Goal: Complete application form

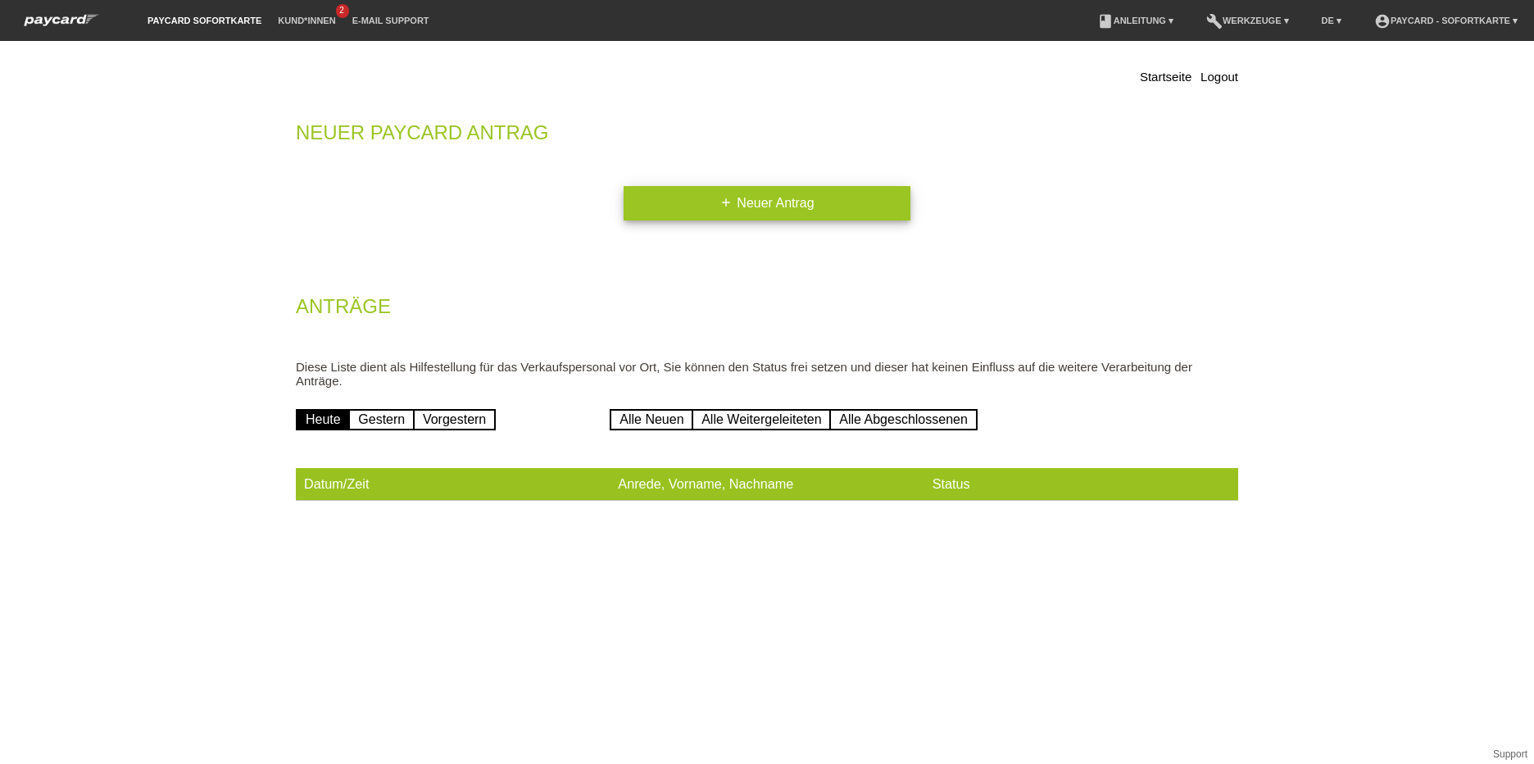
click at [816, 203] on link "add Neuer Antrag" at bounding box center [767, 203] width 287 height 34
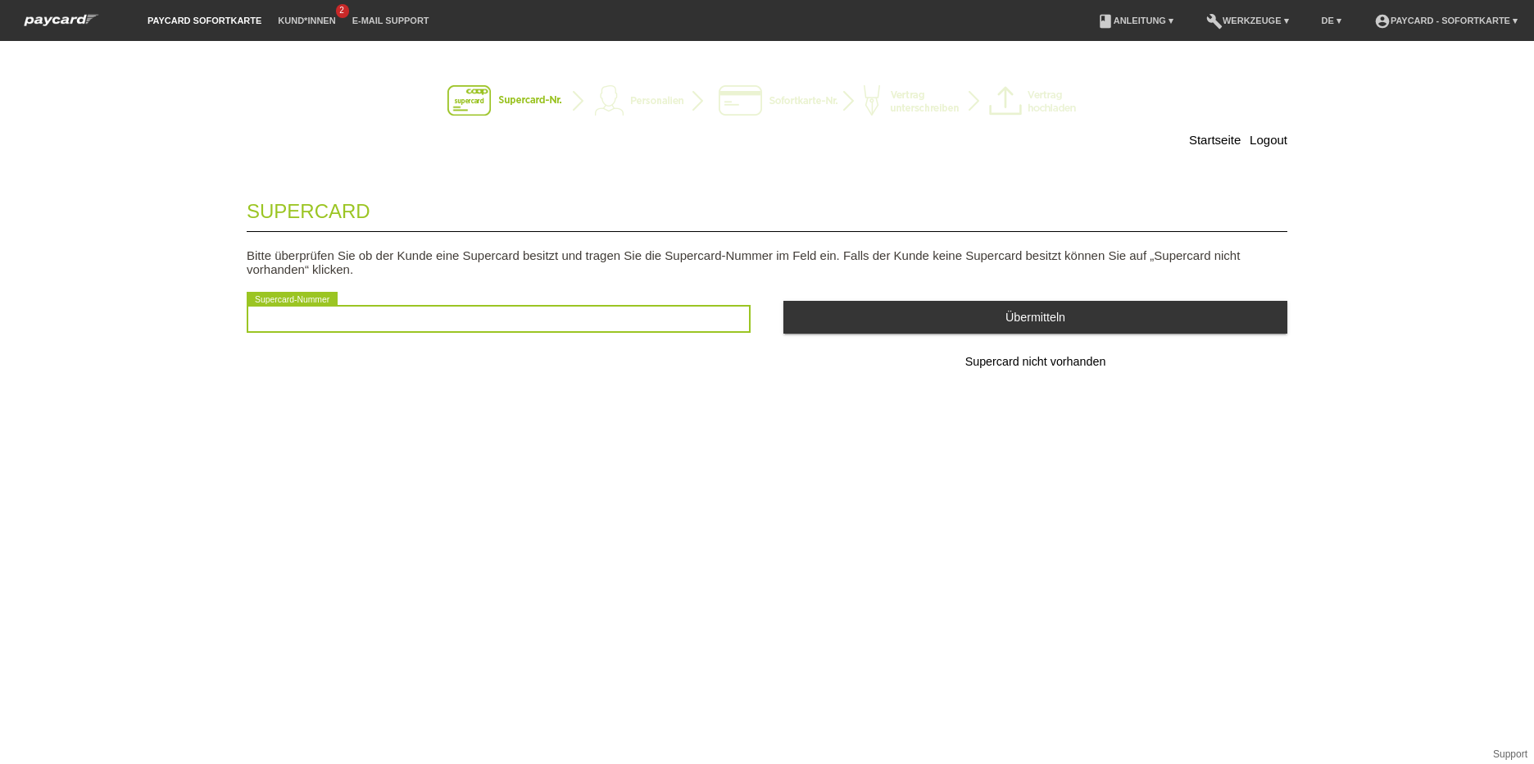
click at [353, 316] on input "text" at bounding box center [499, 319] width 504 height 28
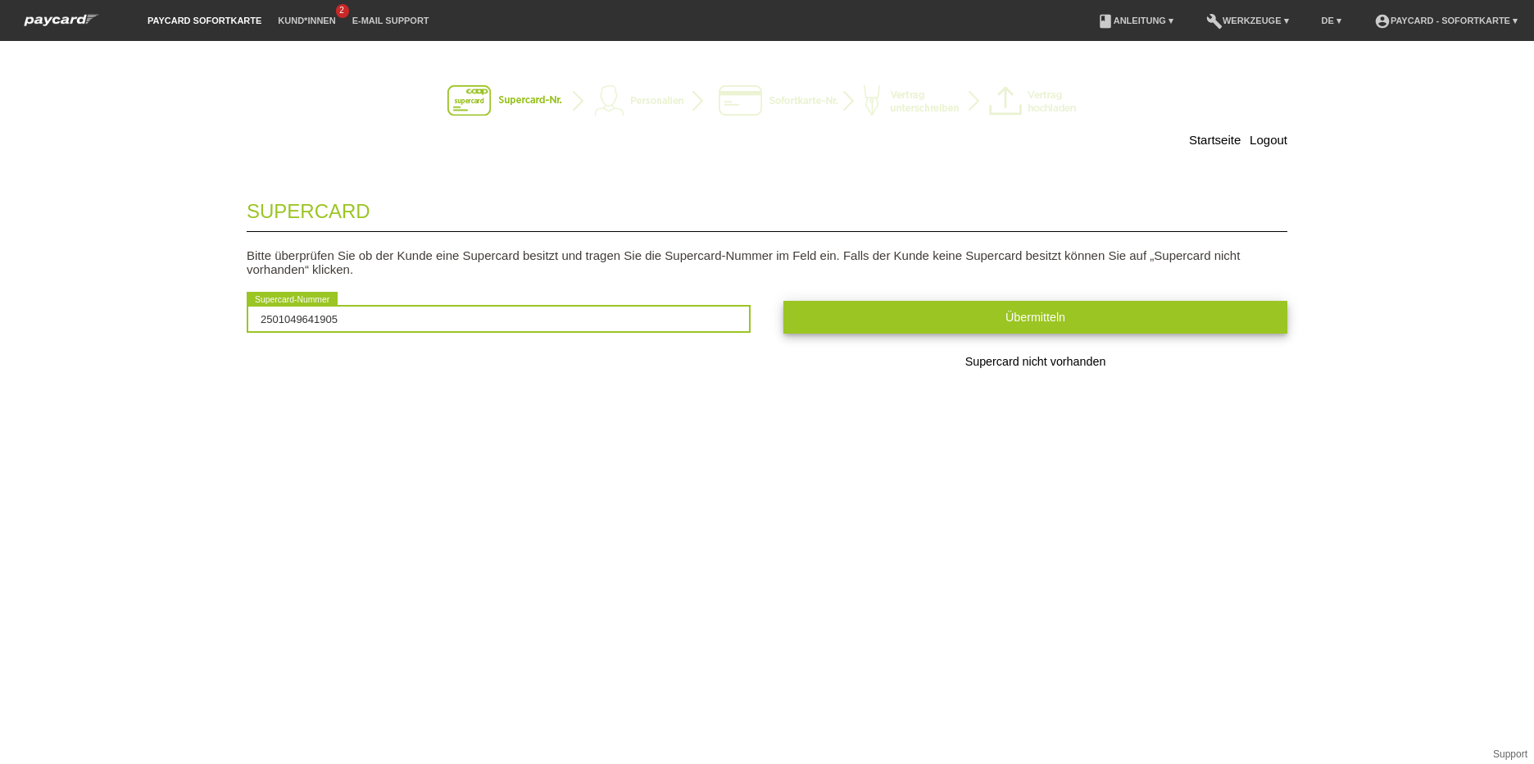
type input "2501049641905"
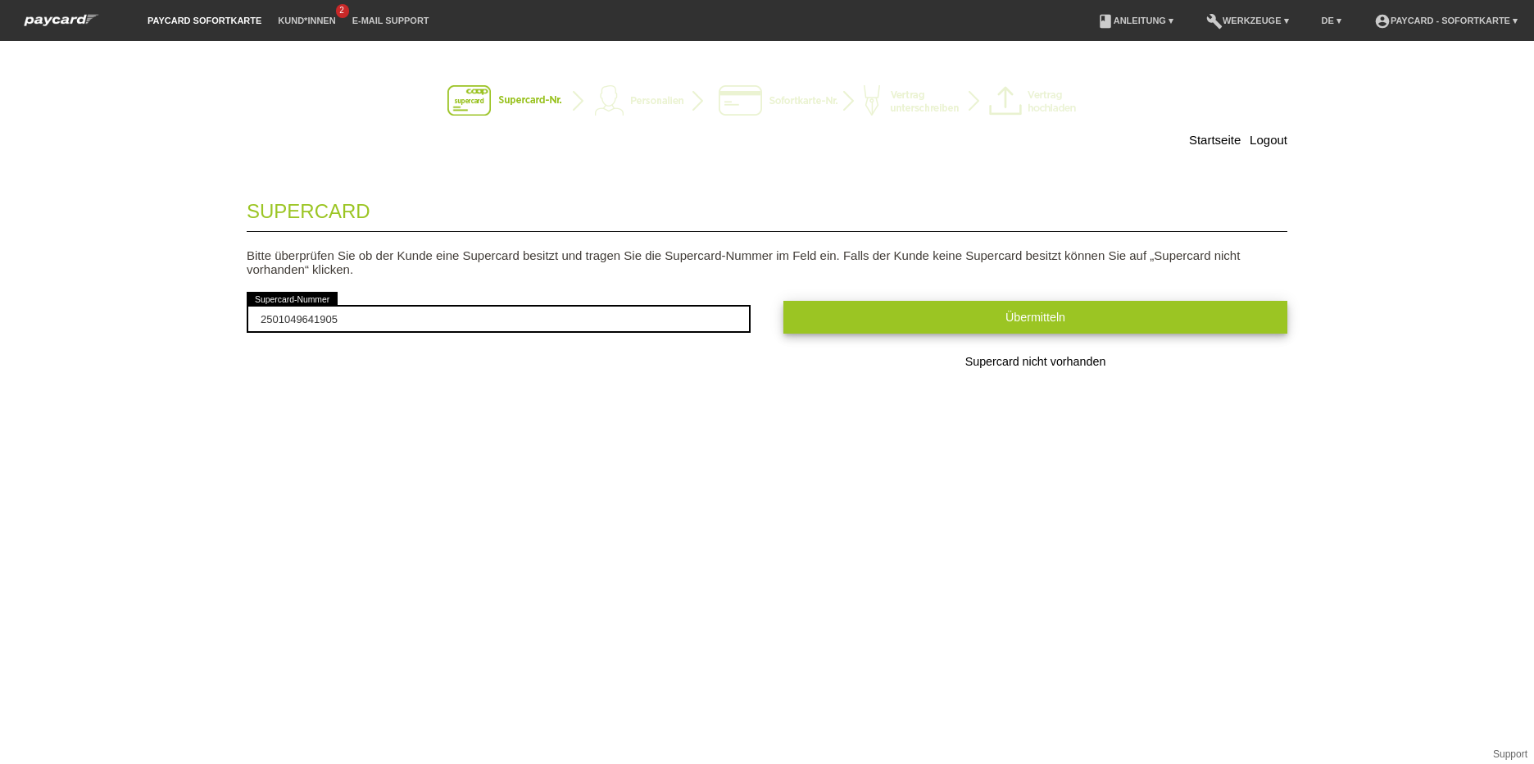
click at [1076, 317] on button "Übermitteln" at bounding box center [1036, 317] width 504 height 32
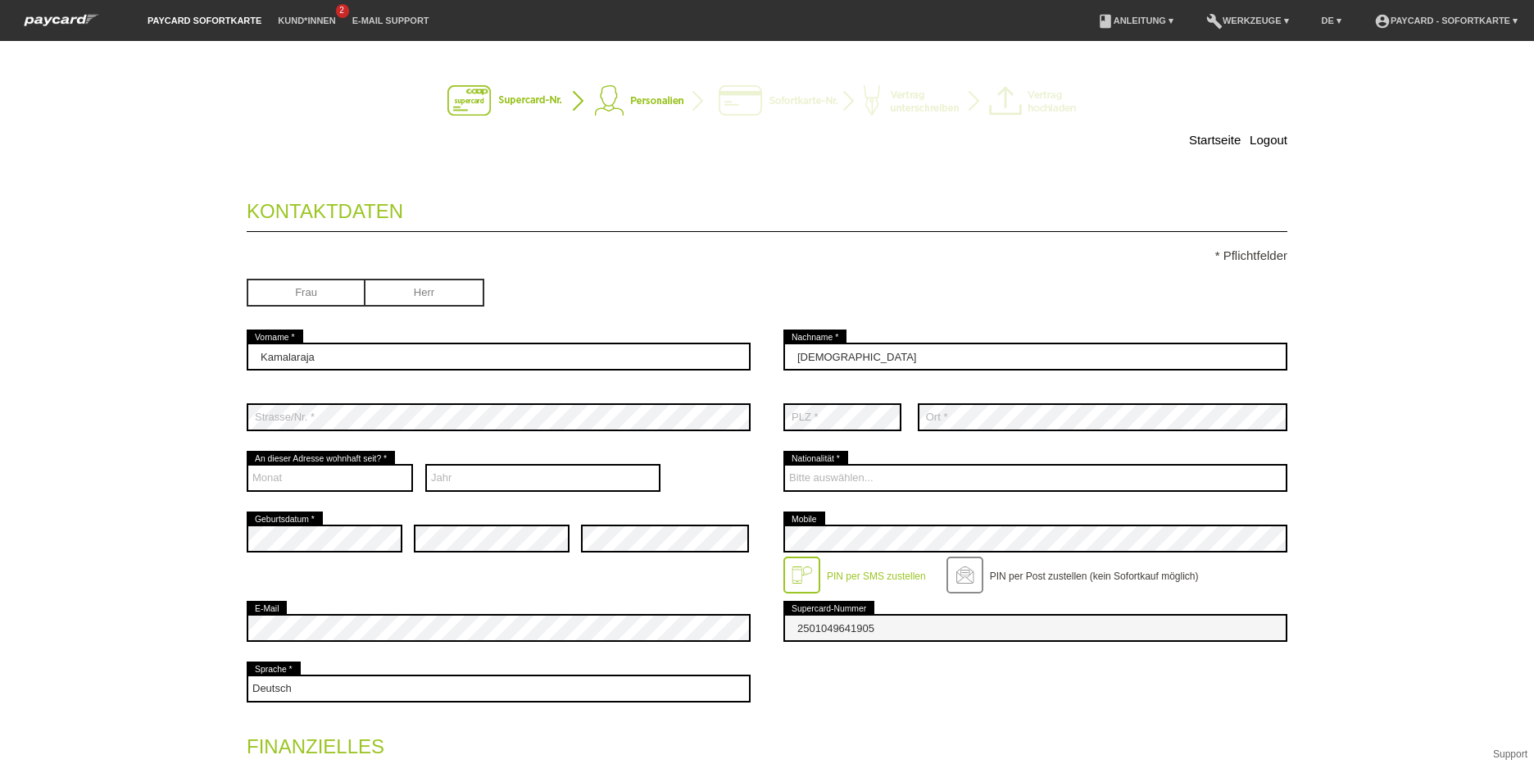
click at [411, 289] on input "radio" at bounding box center [425, 291] width 119 height 25
radio input "true"
click at [330, 483] on select "Monat 01 02 03 04 05 06 07 08 09 10 11 12" at bounding box center [330, 478] width 166 height 28
select select "06"
click at [247, 464] on select "Monat 01 02 03 04 05 06 07 08 09 10 11 12" at bounding box center [330, 478] width 166 height 28
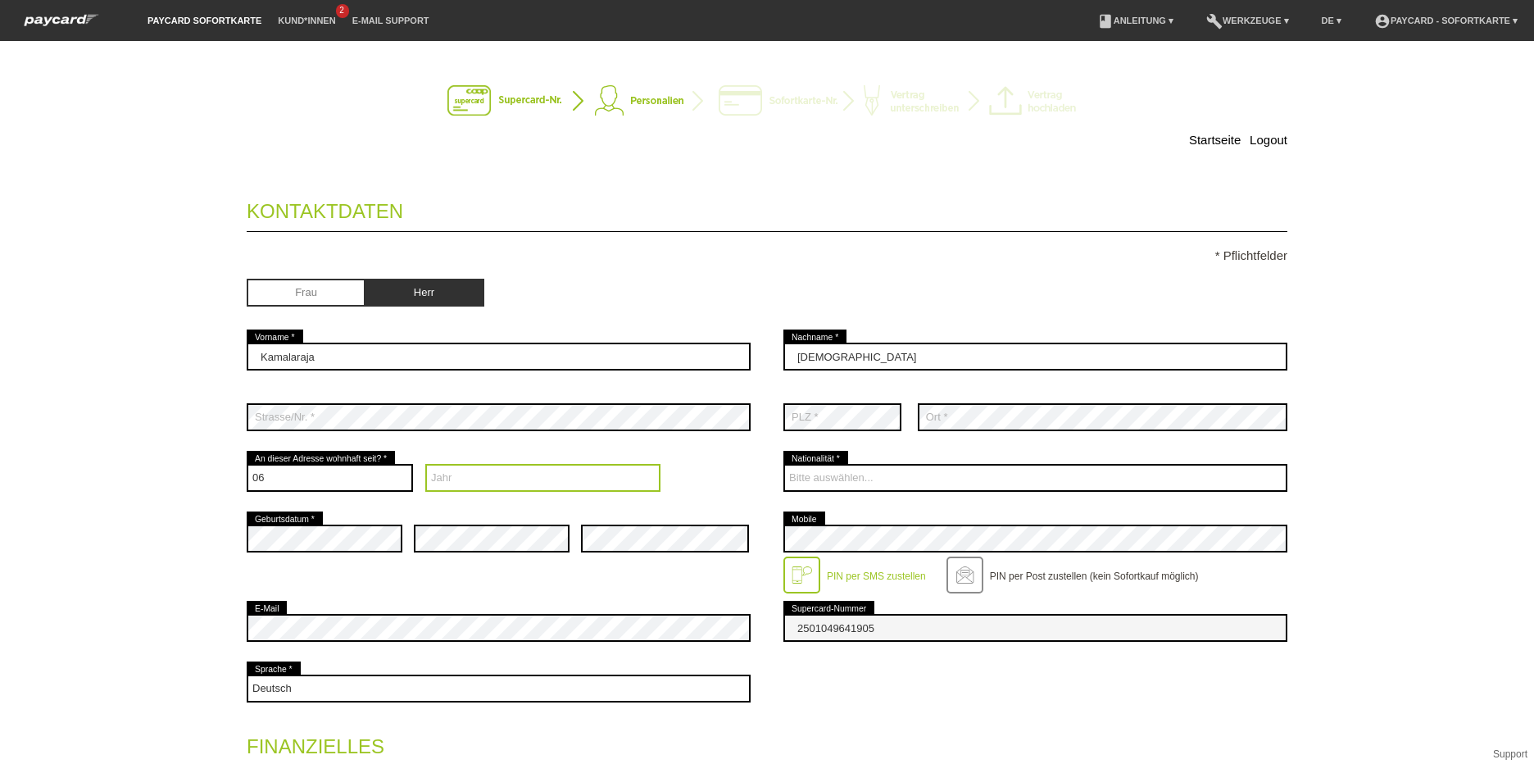
click at [450, 483] on select "Jahr 2025 2024 2023 2022 2021 2020 2019 2018 2017 2016" at bounding box center [543, 478] width 236 height 28
select select "2006"
click at [425, 464] on select "Jahr 2025 2024 2023 2022 2021 2020 2019 2018 2017 2016" at bounding box center [543, 478] width 236 height 28
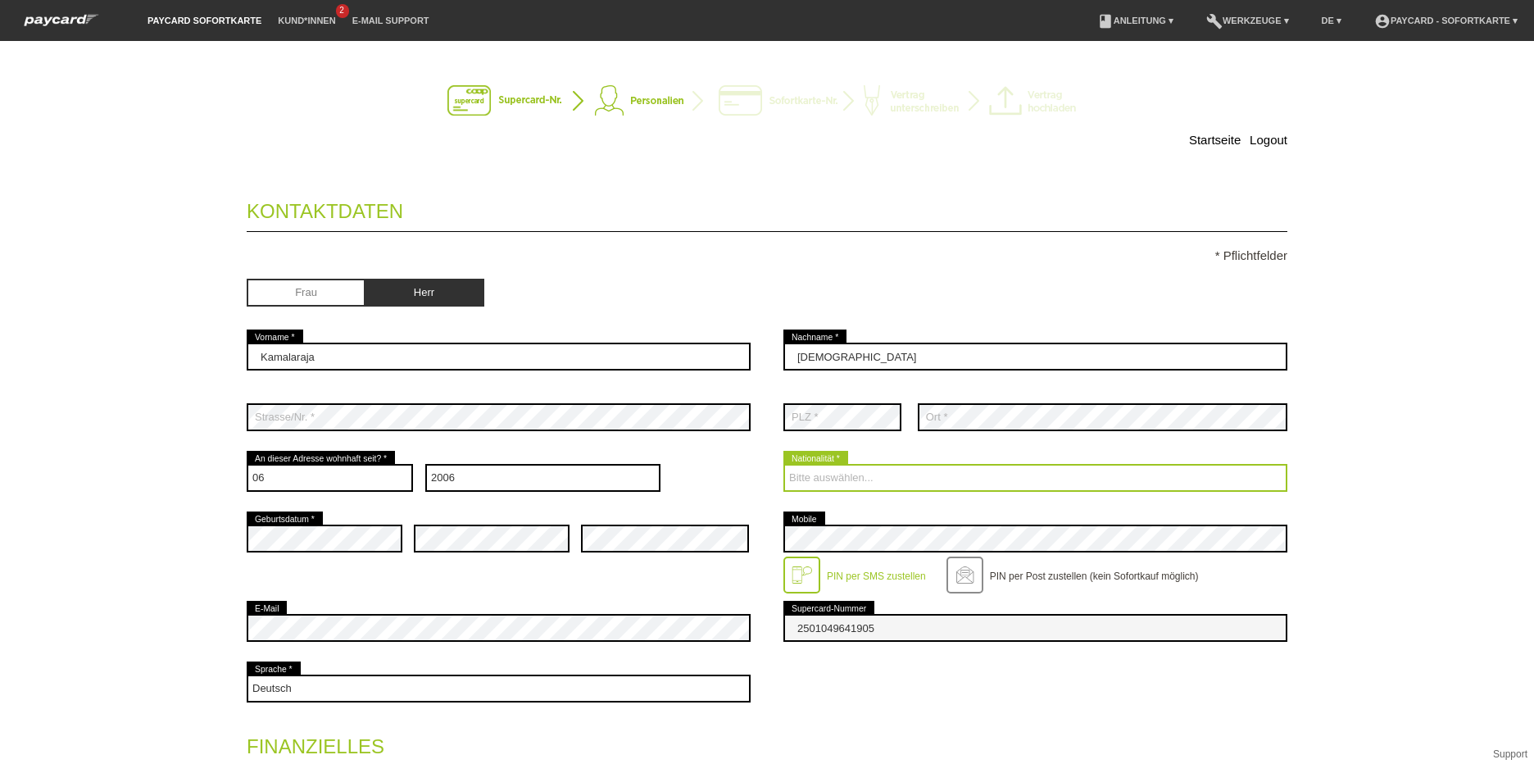
click at [829, 477] on select "Bitte auswählen... Schweiz Deutschland Liechtenstein Österreich ------------ Af…" at bounding box center [1036, 478] width 504 height 28
select select "CH"
click at [784, 464] on select "Bitte auswählen... Schweiz Deutschland Liechtenstein Österreich ------------ Af…" at bounding box center [1036, 478] width 504 height 28
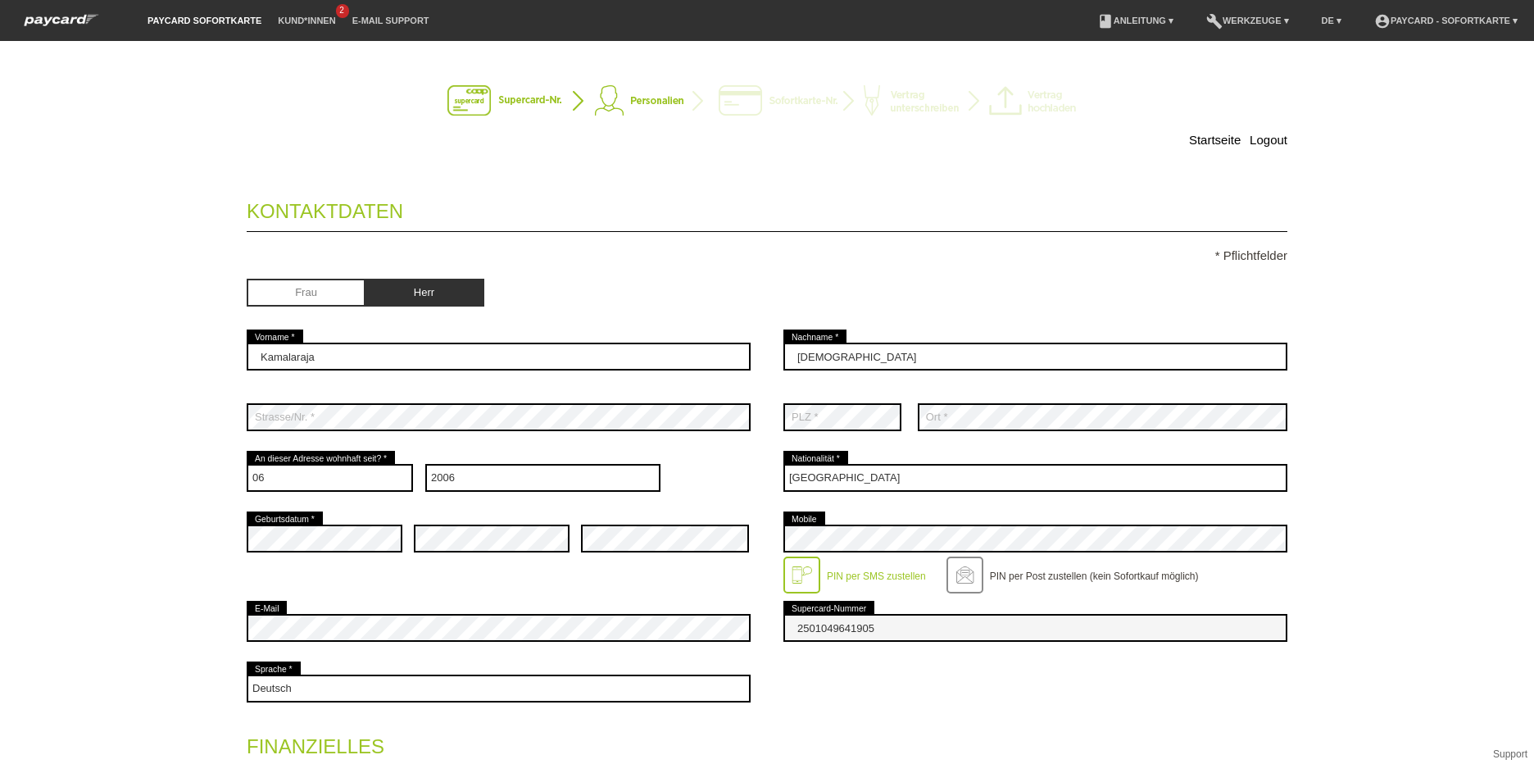
click at [1122, 741] on legend "Finanzielles" at bounding box center [767, 743] width 1041 height 48
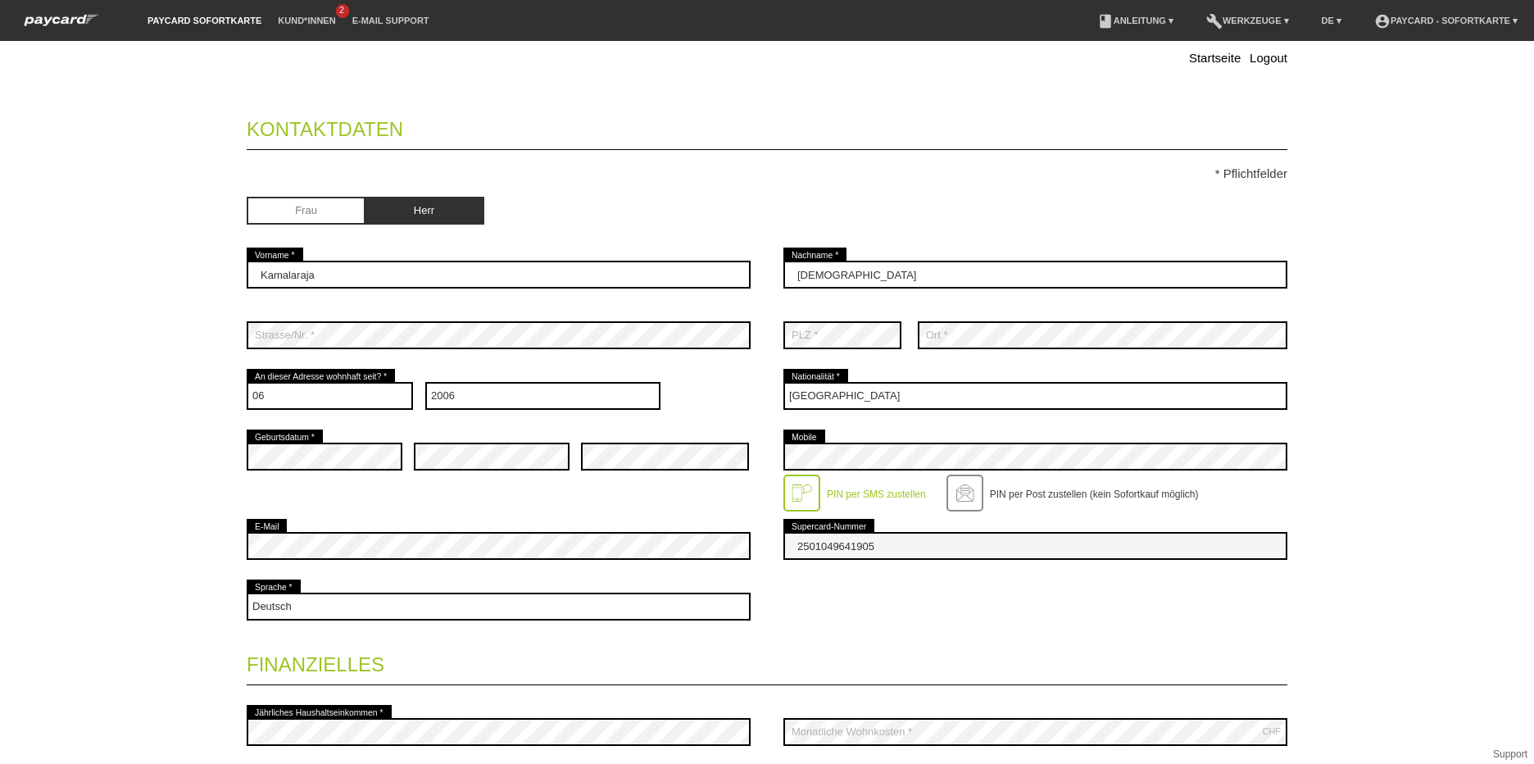
click at [790, 486] on div at bounding box center [802, 493] width 37 height 37
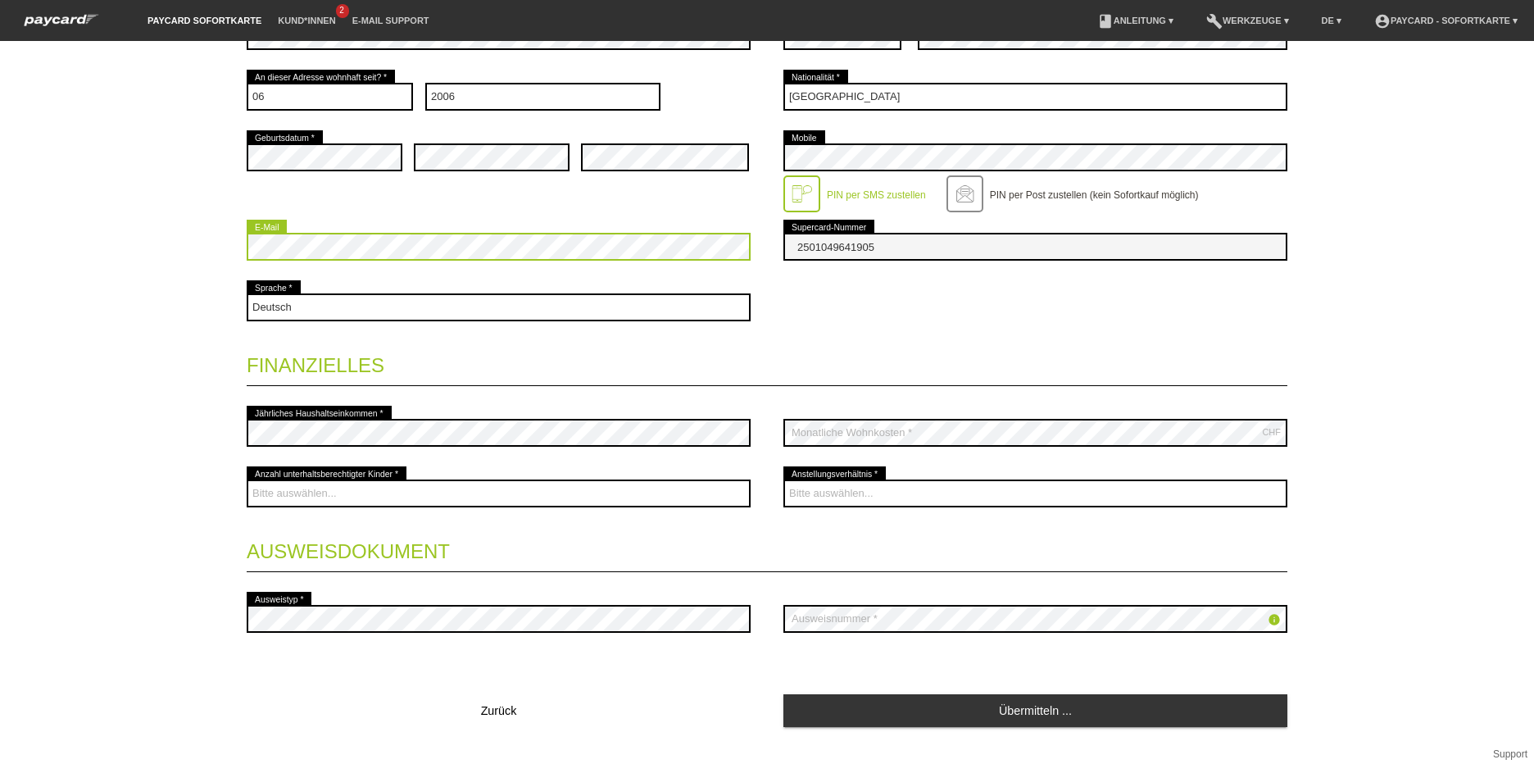
scroll to position [410, 0]
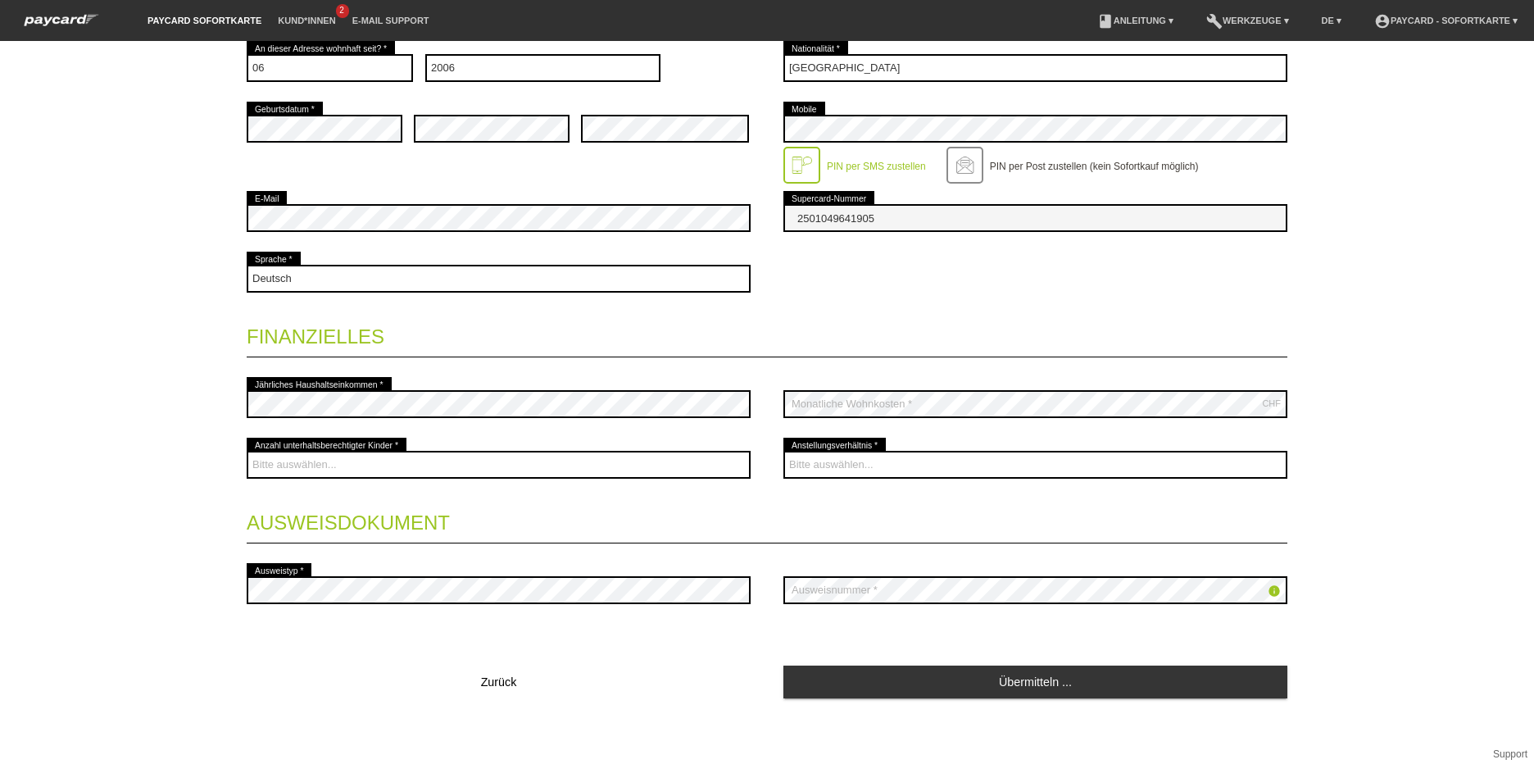
click at [130, 530] on div "Startseite Logout Kontaktdaten * Pflichtfelder Frau Herr 01" at bounding box center [767, 402] width 1534 height 723
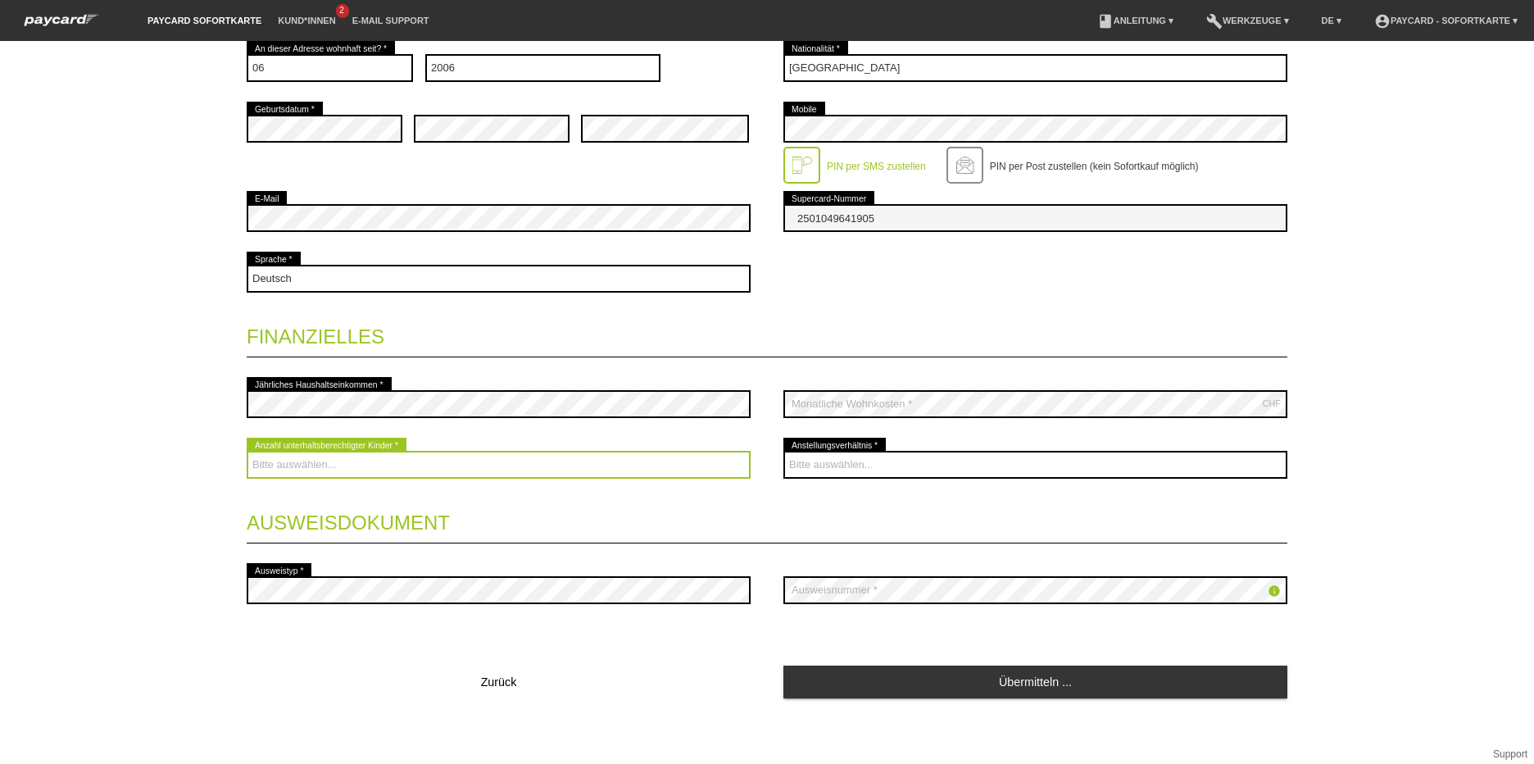
click at [521, 457] on select "Bitte auswählen... 0 1 2 3 4 5 6 7 8 9" at bounding box center [499, 465] width 504 height 28
select select "0"
click at [247, 451] on select "Bitte auswählen... 0 1 2 3 4 5 6 7 8 9" at bounding box center [499, 465] width 504 height 28
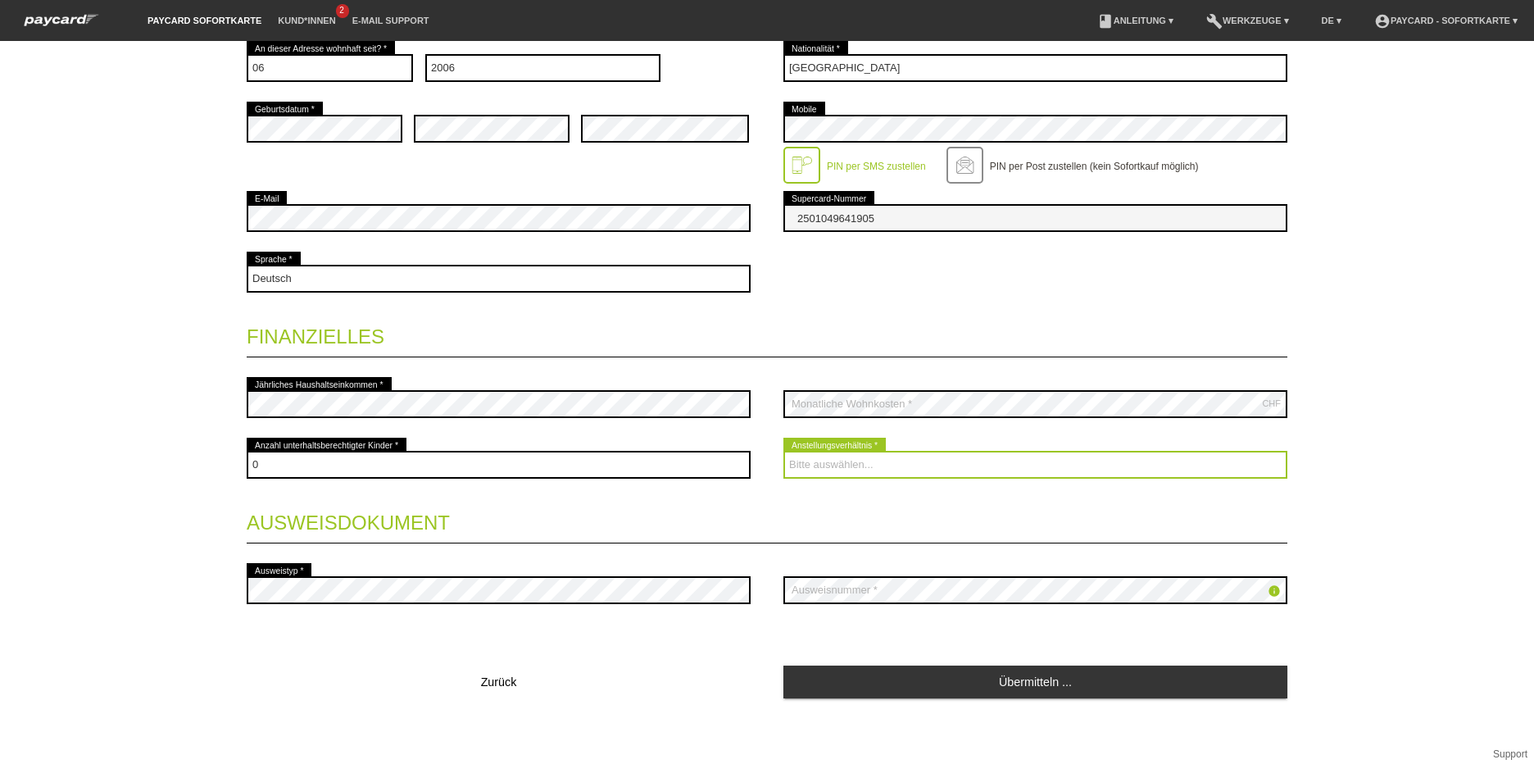
click at [907, 459] on select "Bitte auswählen... Unbefristet Befristet Lehrling/Student Pensioniert Nicht arb…" at bounding box center [1036, 465] width 504 height 28
select select "UNLIMITED"
click at [784, 451] on select "Bitte auswählen... Unbefristet Befristet Lehrling/Student Pensioniert Nicht arb…" at bounding box center [1036, 465] width 504 height 28
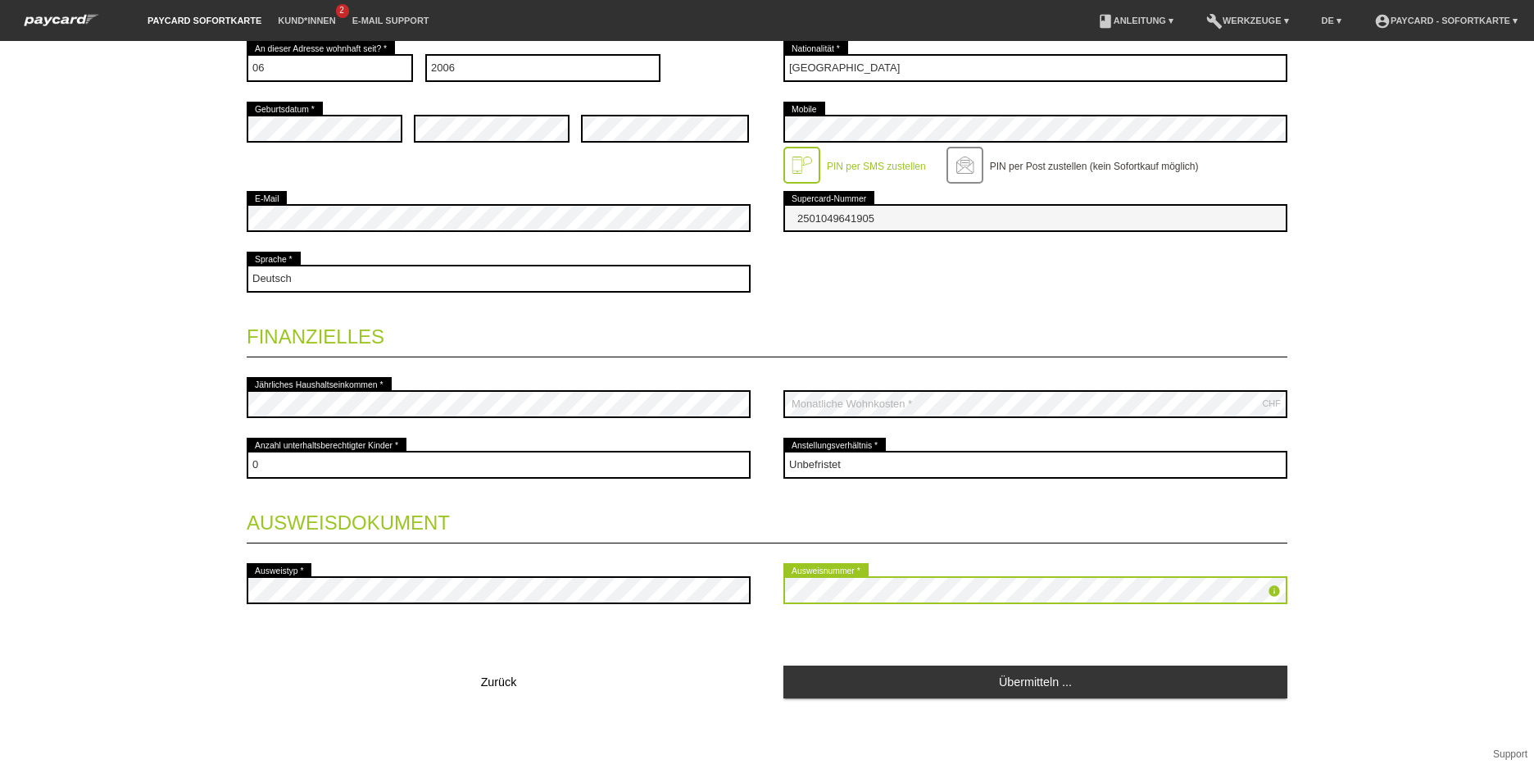
scroll to position [411, 0]
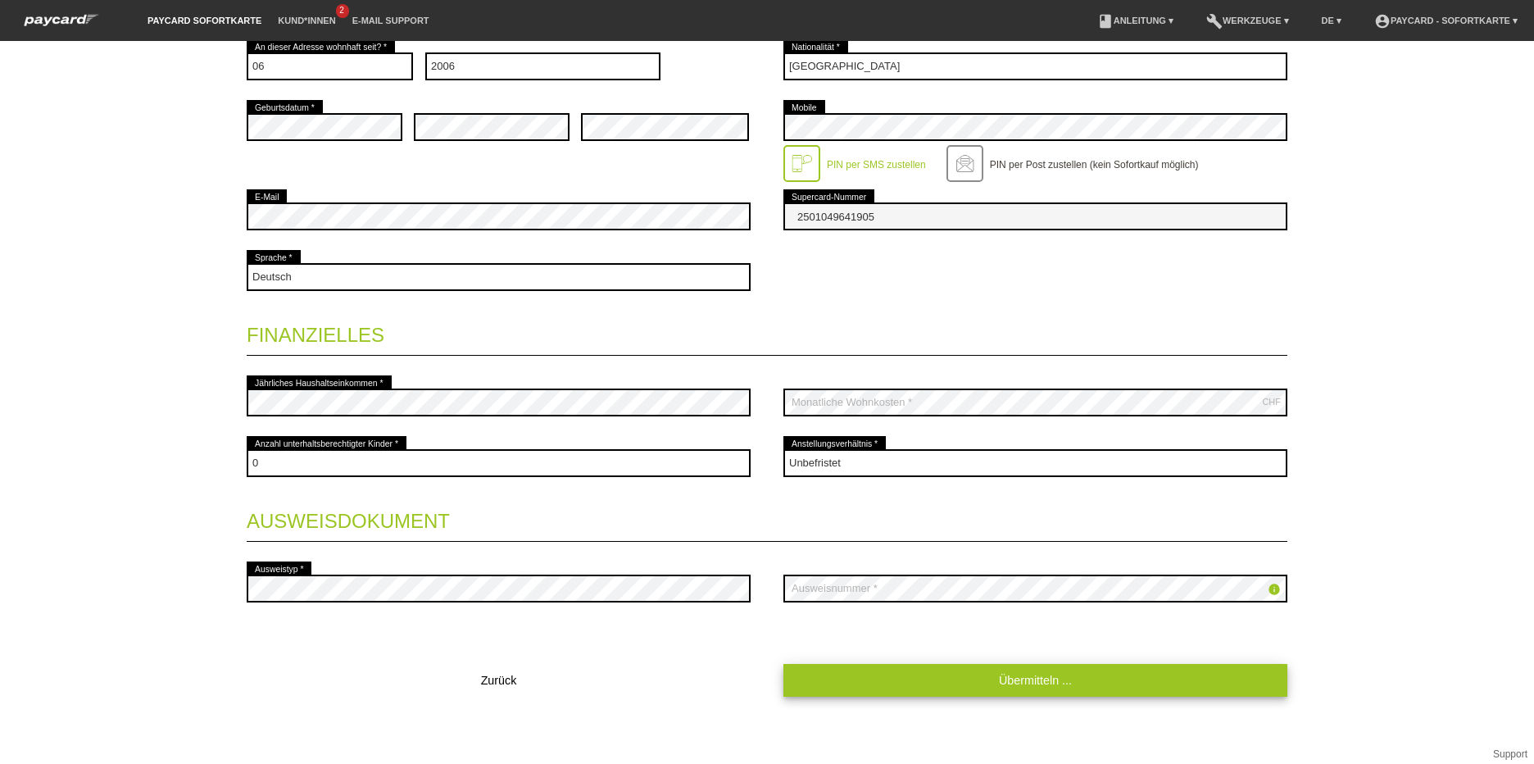
click at [1146, 683] on link "Übermitteln ..." at bounding box center [1036, 680] width 504 height 32
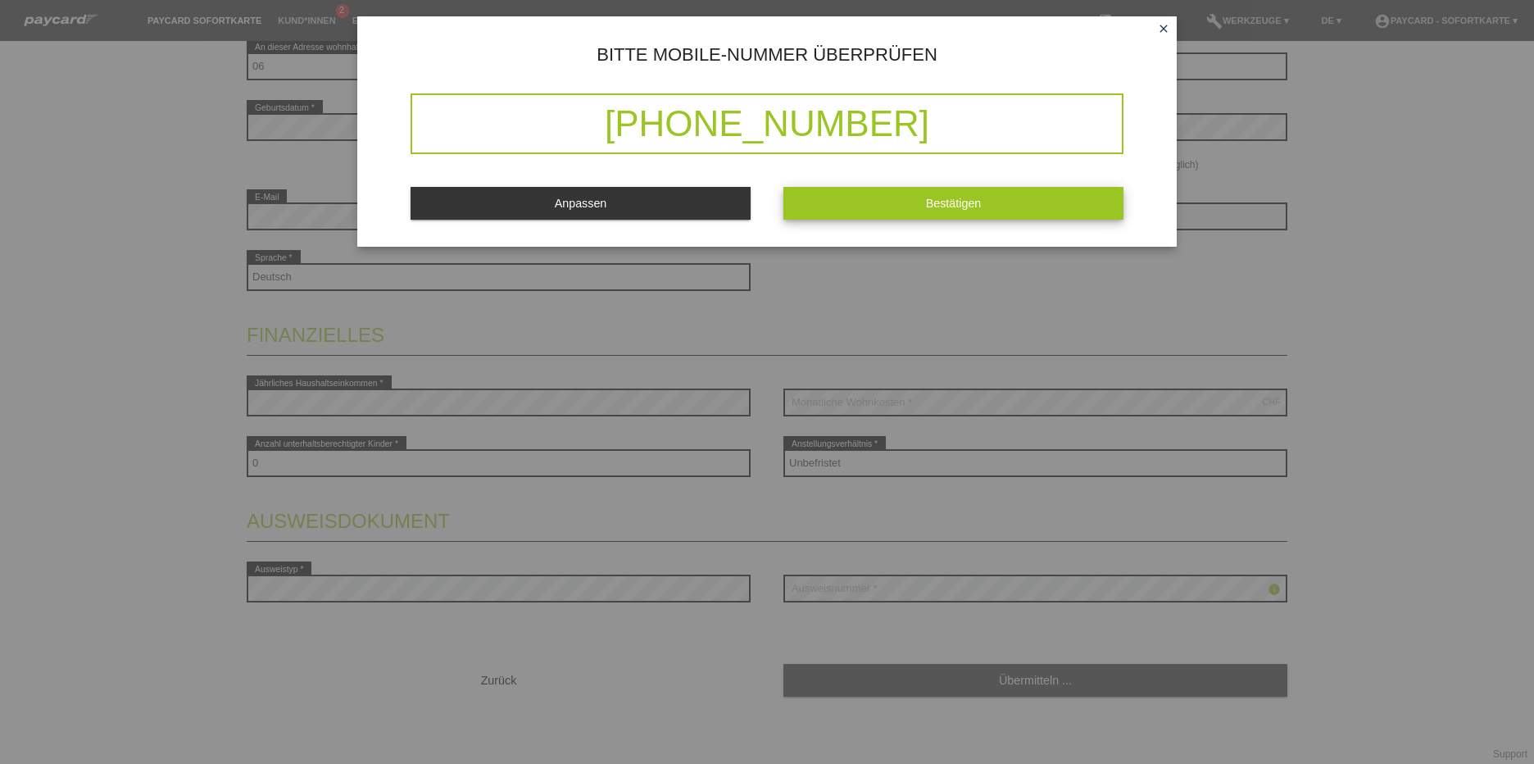
click at [973, 198] on span "Bestätigen" at bounding box center [954, 203] width 56 height 13
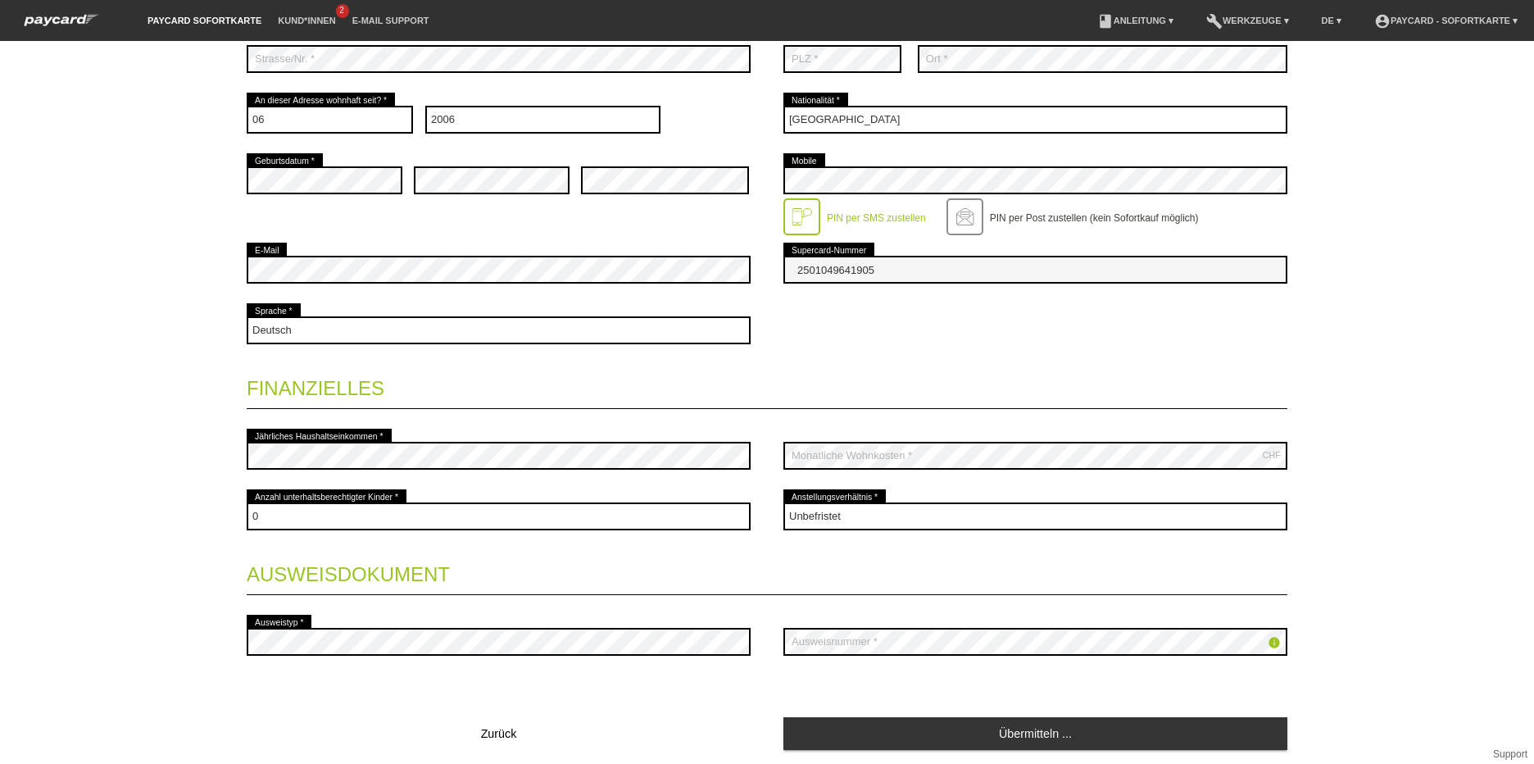
scroll to position [410, 0]
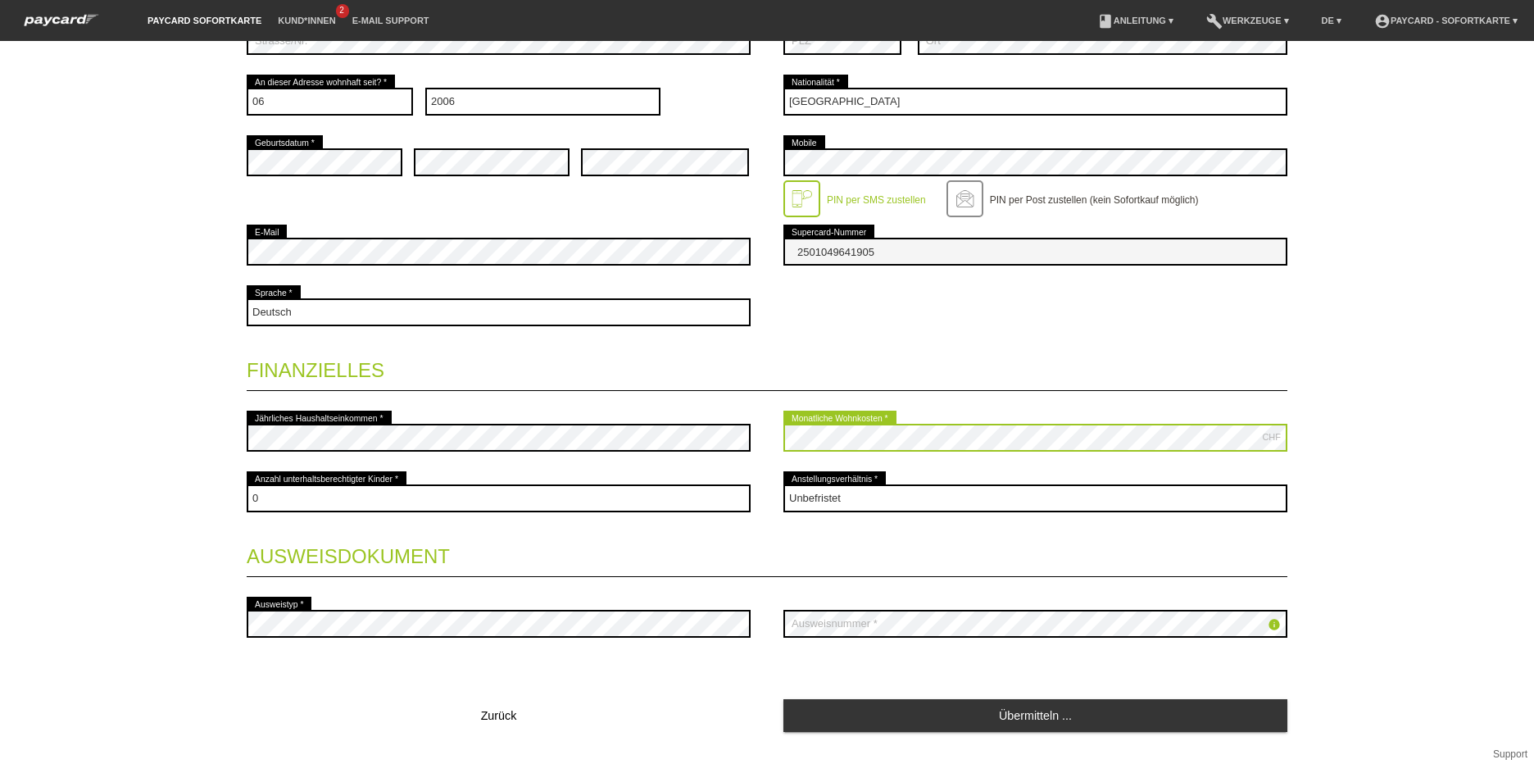
click at [732, 436] on div "error Jährliches Haushaltseinkommen * CHF error Monatliche Wohnkosten *" at bounding box center [767, 437] width 1041 height 61
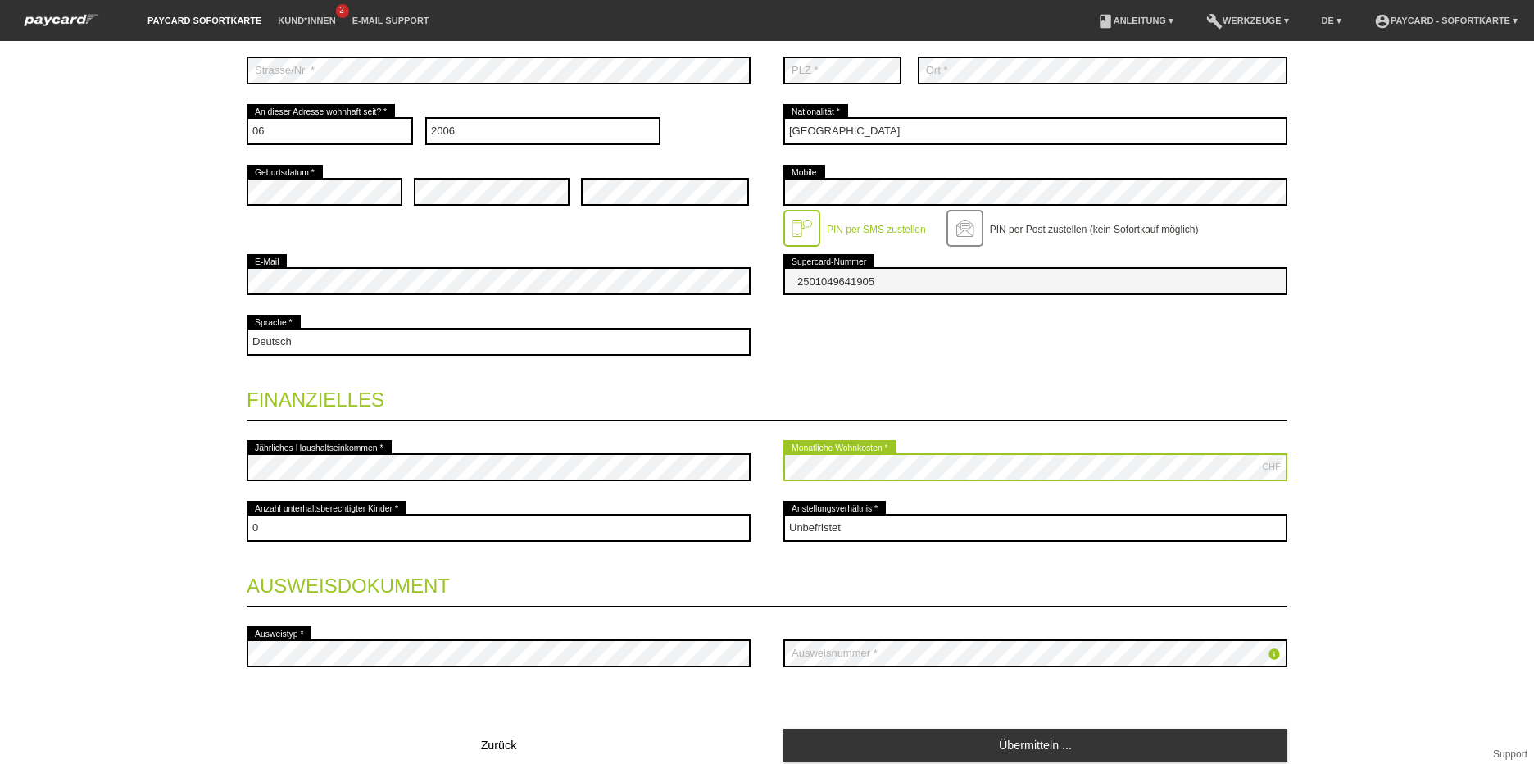
scroll to position [328, 0]
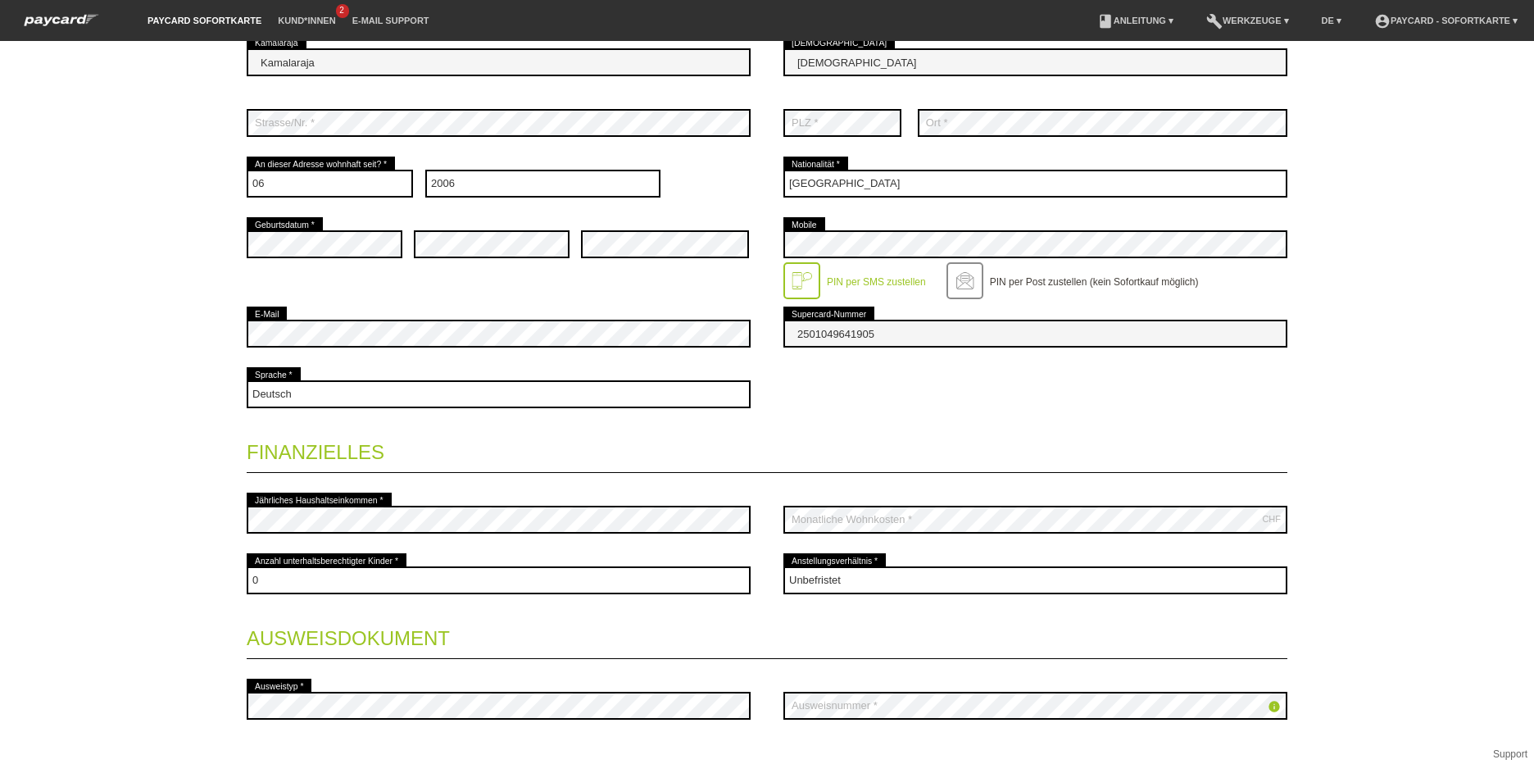
click at [1468, 509] on div "Startseite Logout Wir können dem Kunde aktuell keine Kreditlimite gewähren. Kon…" at bounding box center [767, 402] width 1534 height 723
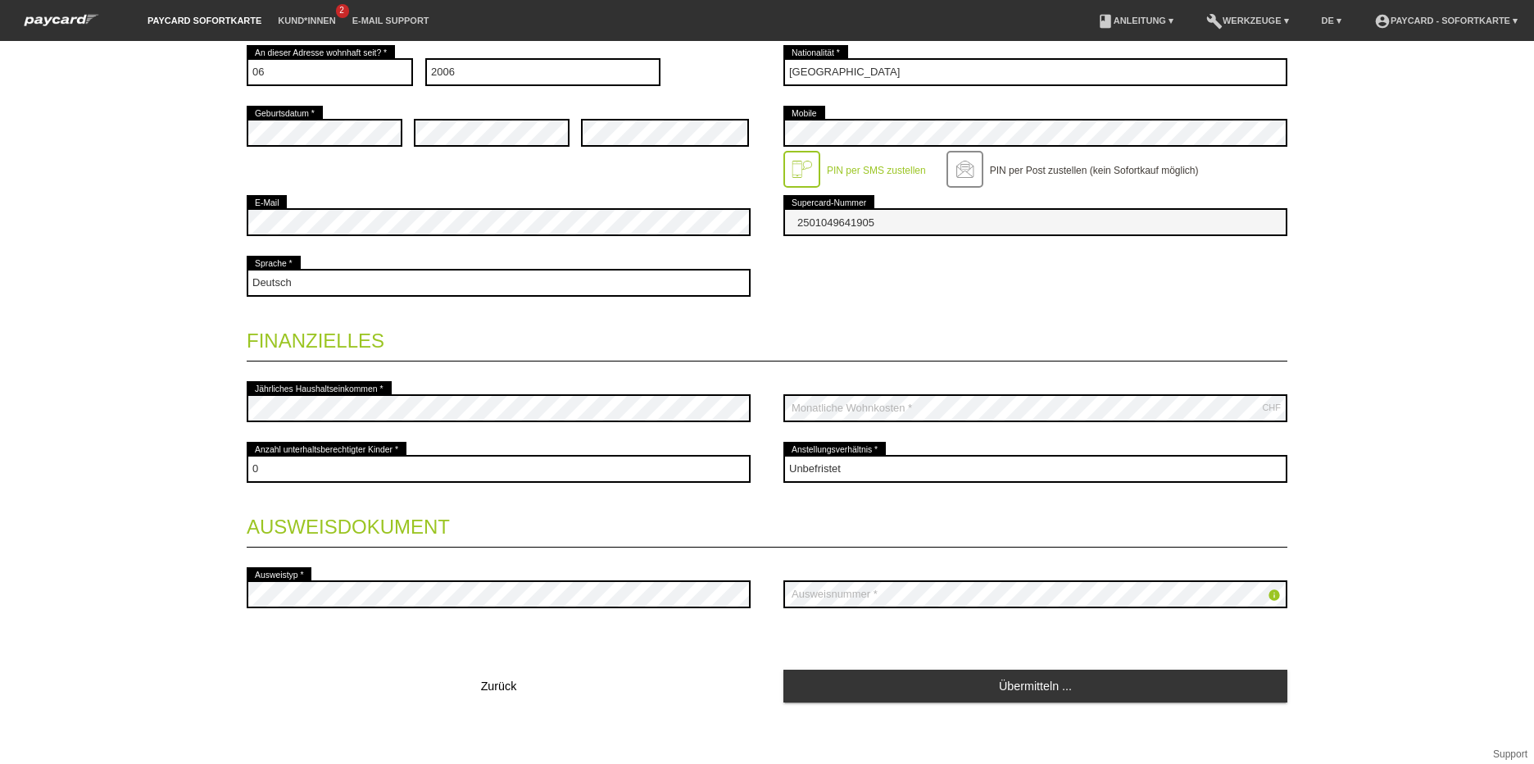
scroll to position [445, 0]
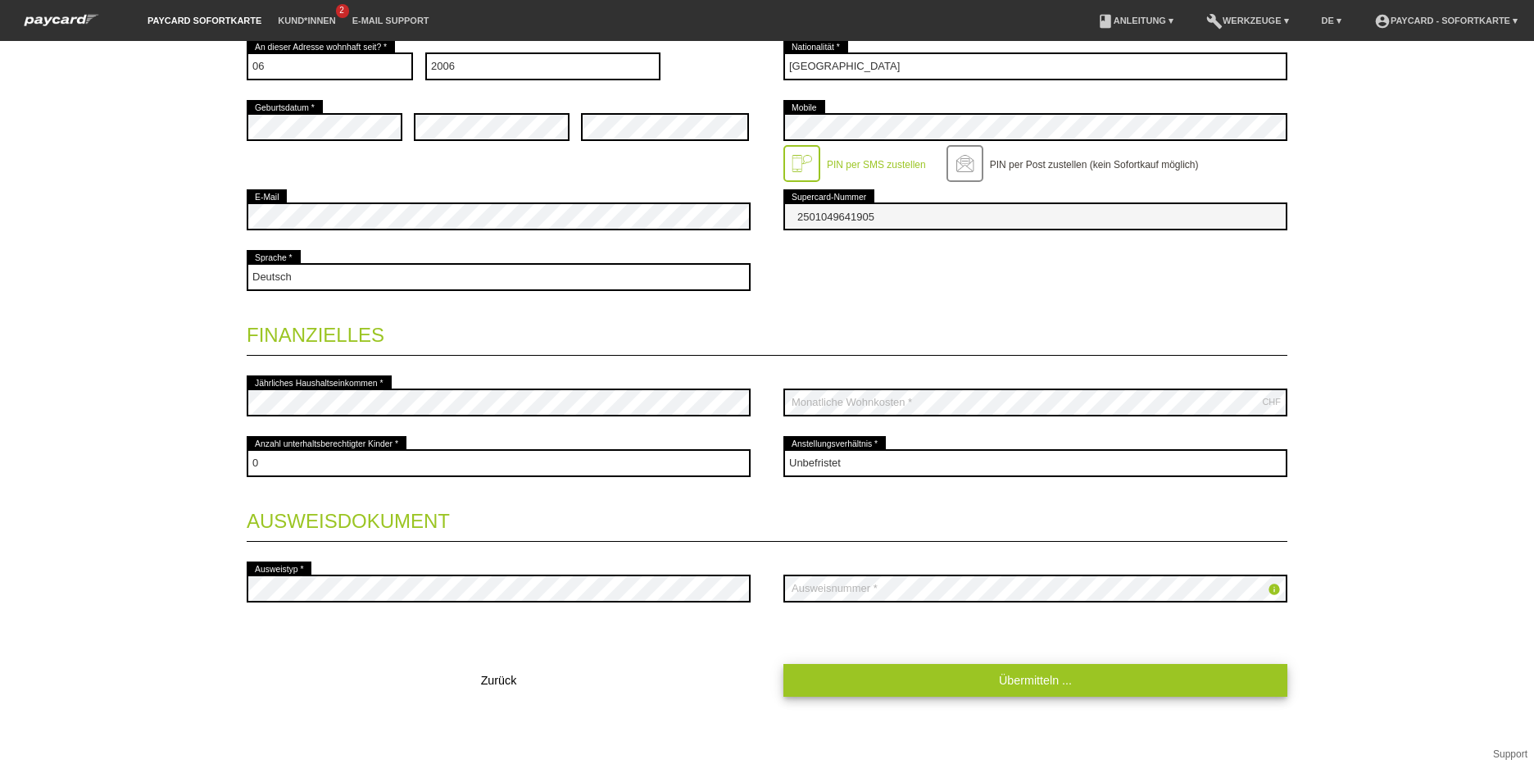
click at [996, 675] on link "Übermitteln ..." at bounding box center [1036, 680] width 504 height 32
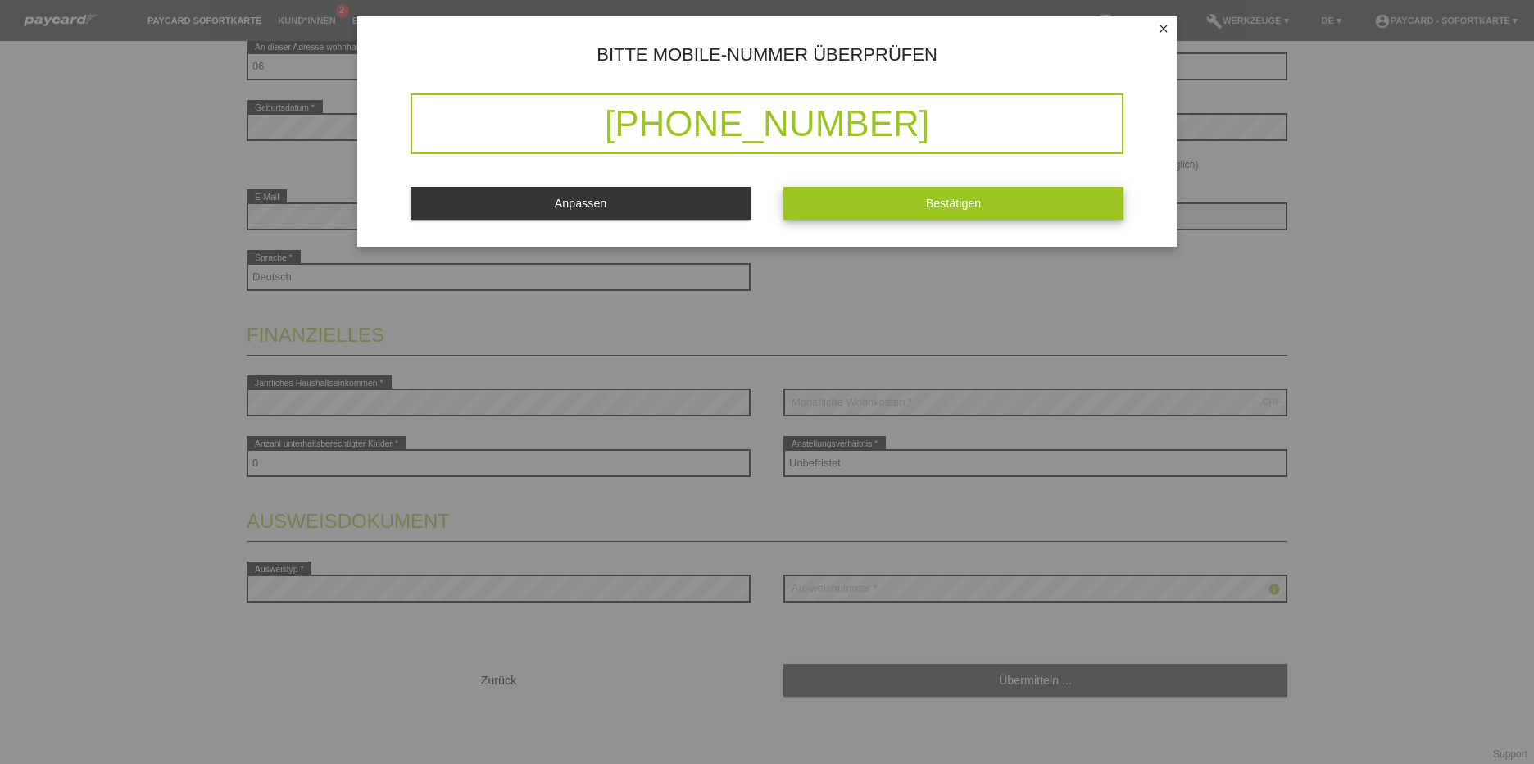
click at [867, 194] on button "Bestätigen" at bounding box center [954, 203] width 340 height 32
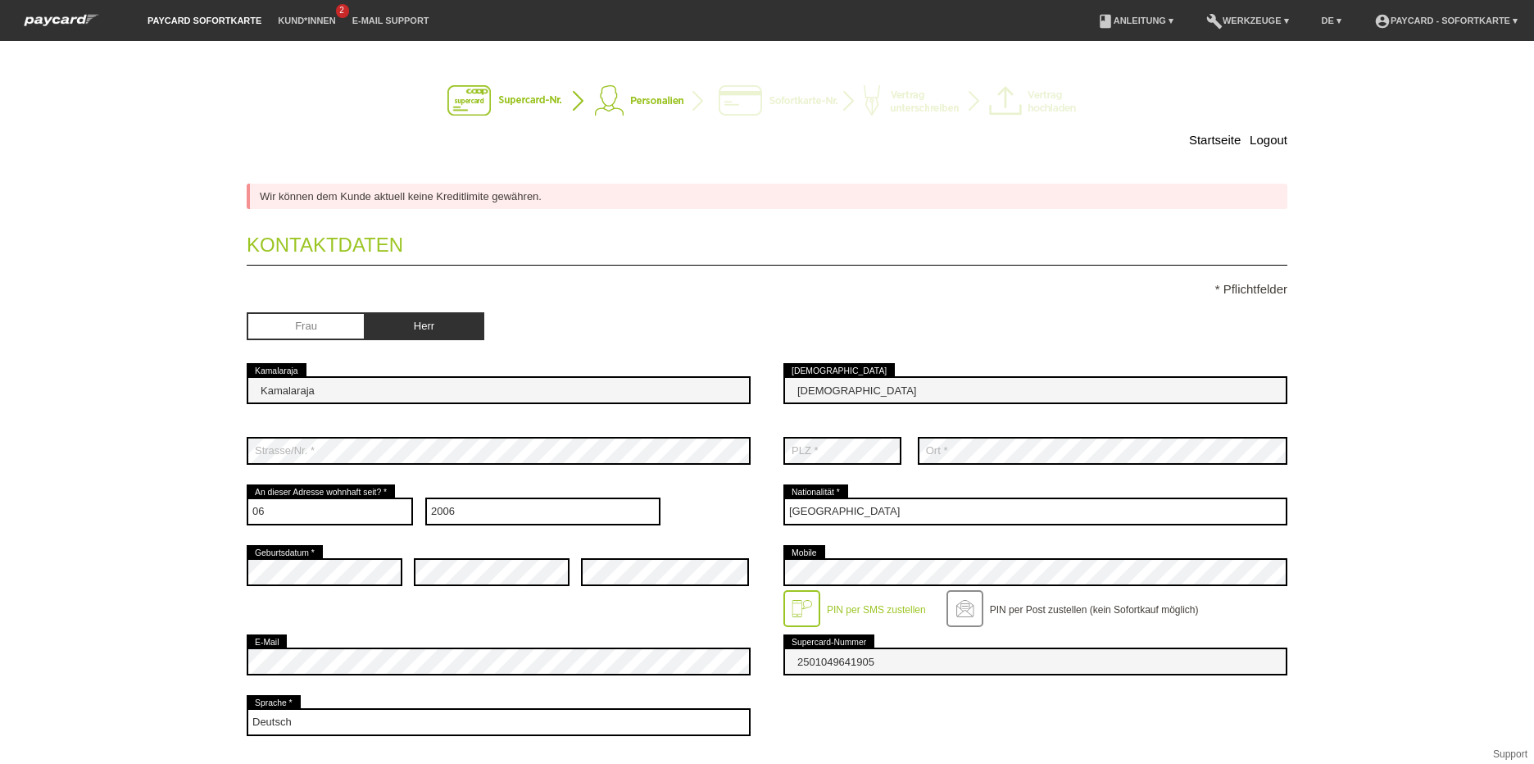
scroll to position [0, 0]
